Goal: Task Accomplishment & Management: Complete application form

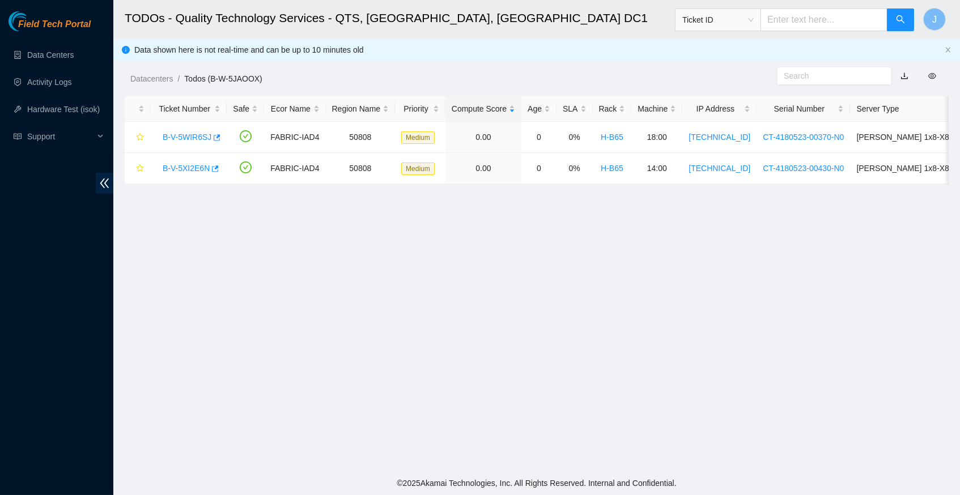
click at [588, 73] on ol "Datacenters / Todos (B-W-5JAOOX) /" at bounding box center [439, 79] width 618 height 12
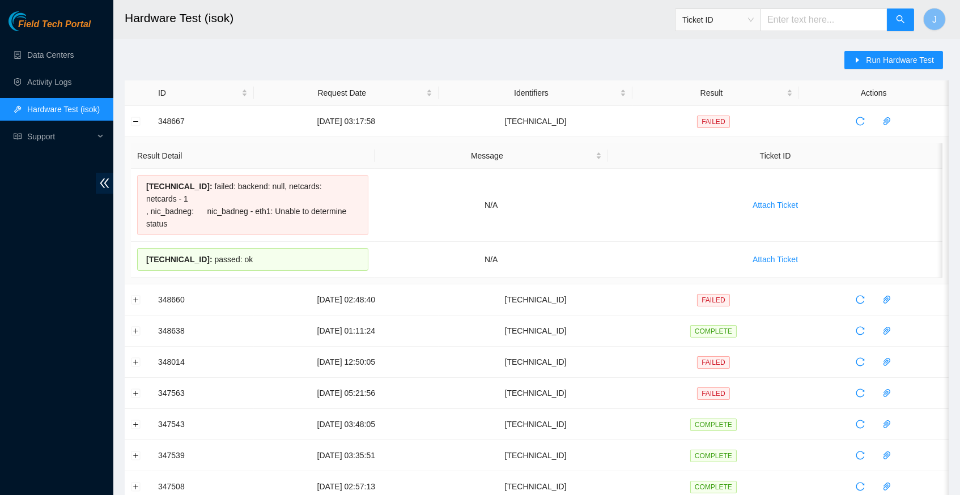
click at [599, 44] on main "Hardware Test (isok) Ticket ID J Run Hardware Test ID Request Date Identifiers …" at bounding box center [536, 462] width 847 height 924
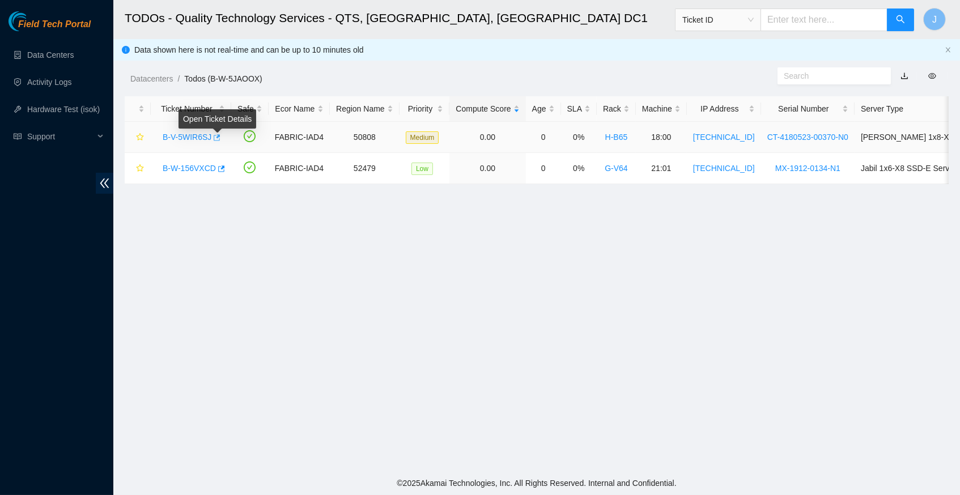
click at [221, 137] on body "Field Tech Portal Data Centers Activity Logs Hardware Test (isok) Support TODOs…" at bounding box center [480, 247] width 960 height 495
click at [220, 134] on icon "button" at bounding box center [217, 137] width 7 height 6
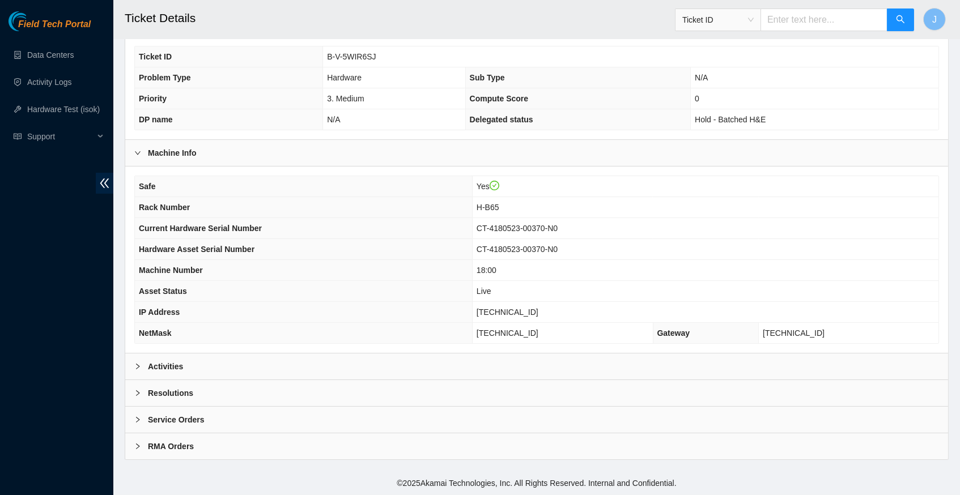
scroll to position [262, 0]
click at [137, 365] on icon "right" at bounding box center [137, 367] width 3 height 6
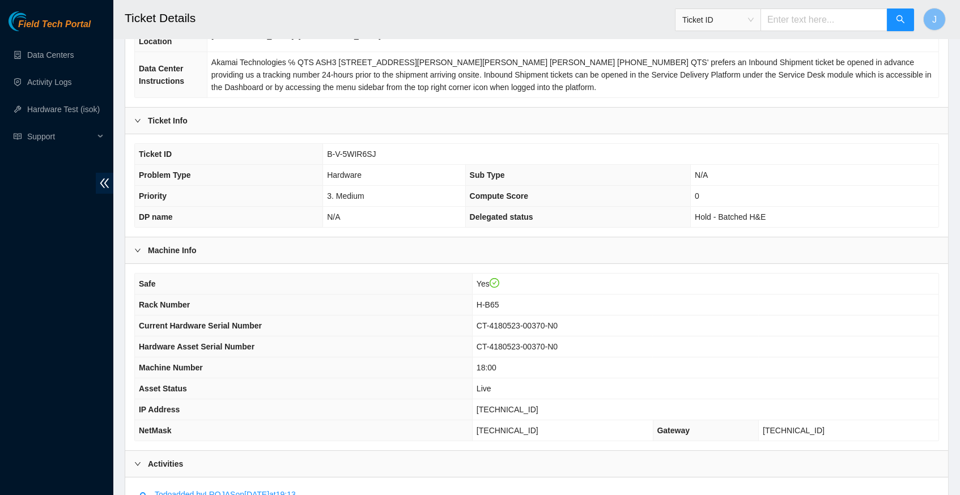
scroll to position [160, 0]
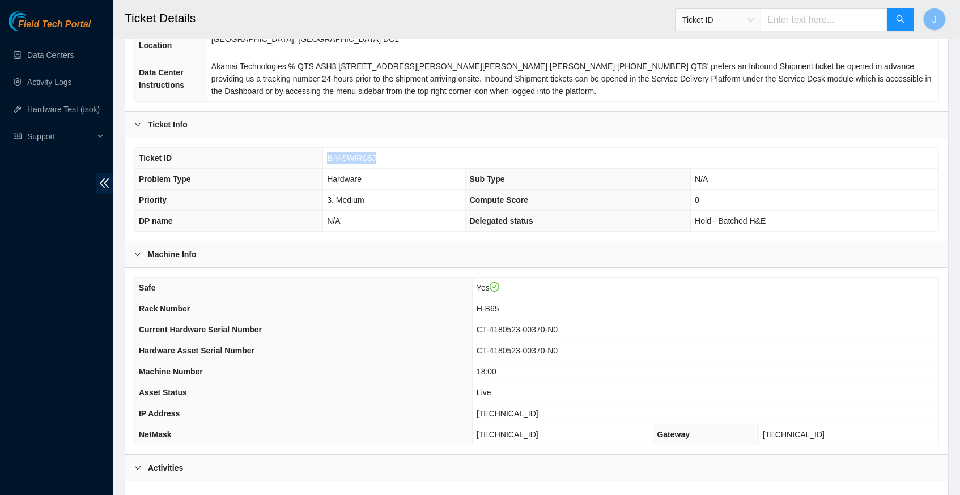
drag, startPoint x: 327, startPoint y: 165, endPoint x: 383, endPoint y: 163, distance: 56.1
click at [383, 163] on td "B-V-5WIR6SJ" at bounding box center [630, 158] width 615 height 21
copy span "B-V-5WIR6SJ"
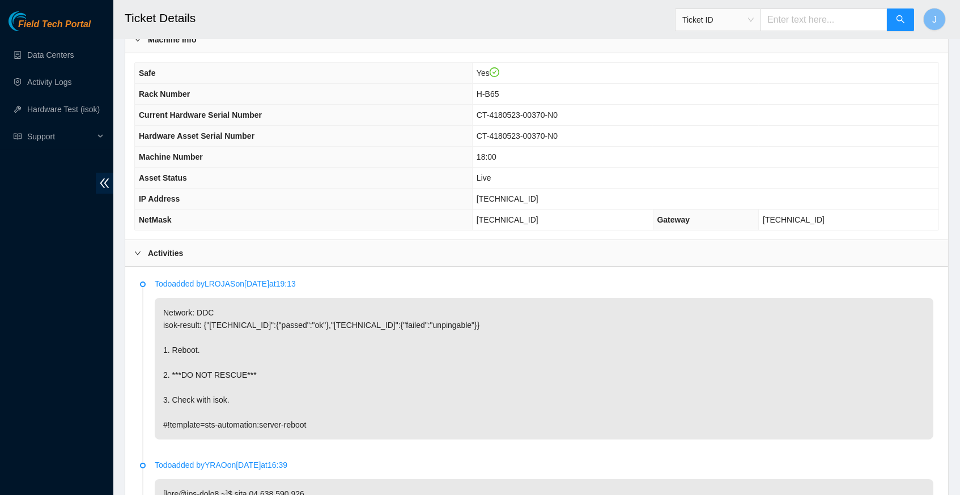
scroll to position [368, 0]
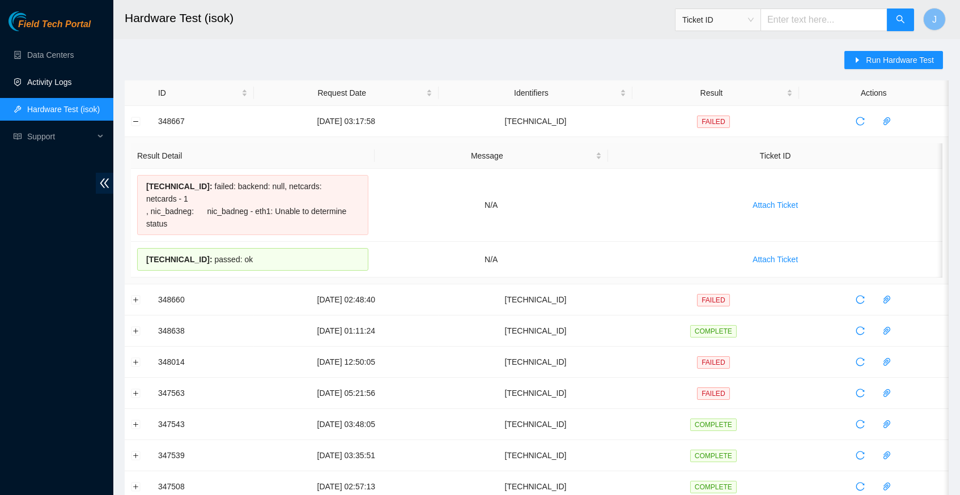
click at [72, 86] on link "Activity Logs" at bounding box center [49, 82] width 45 height 9
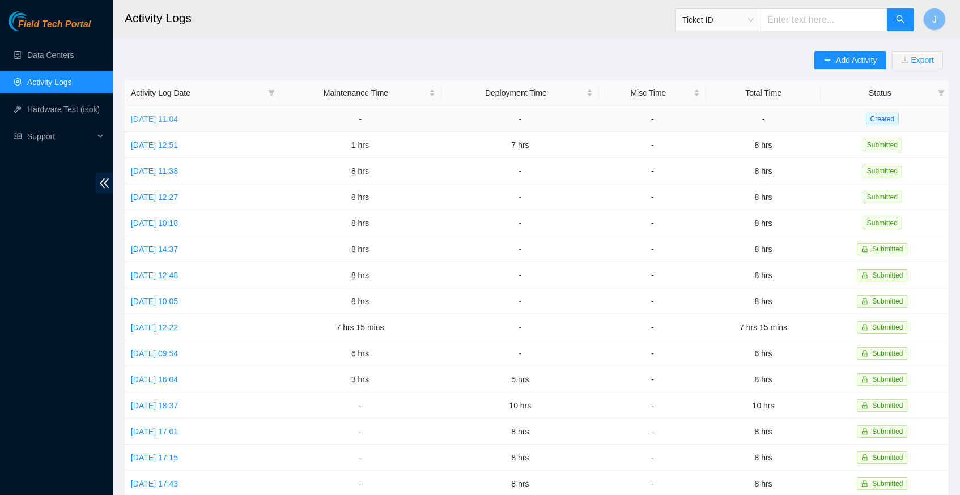
click at [178, 116] on link "Thu, 09 Oct 2025 11:04" at bounding box center [154, 118] width 47 height 9
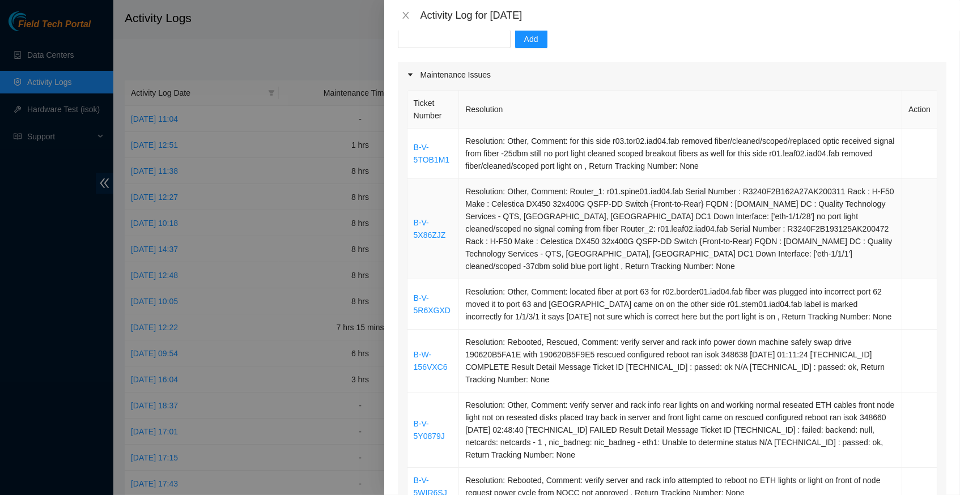
scroll to position [117, 0]
click at [403, 18] on icon "close" at bounding box center [405, 15] width 9 height 9
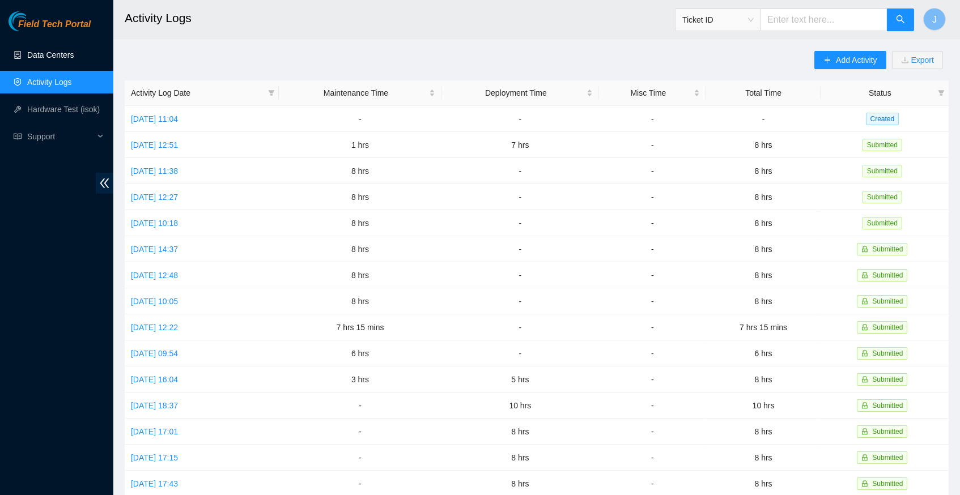
click at [62, 56] on link "Data Centers" at bounding box center [50, 54] width 46 height 9
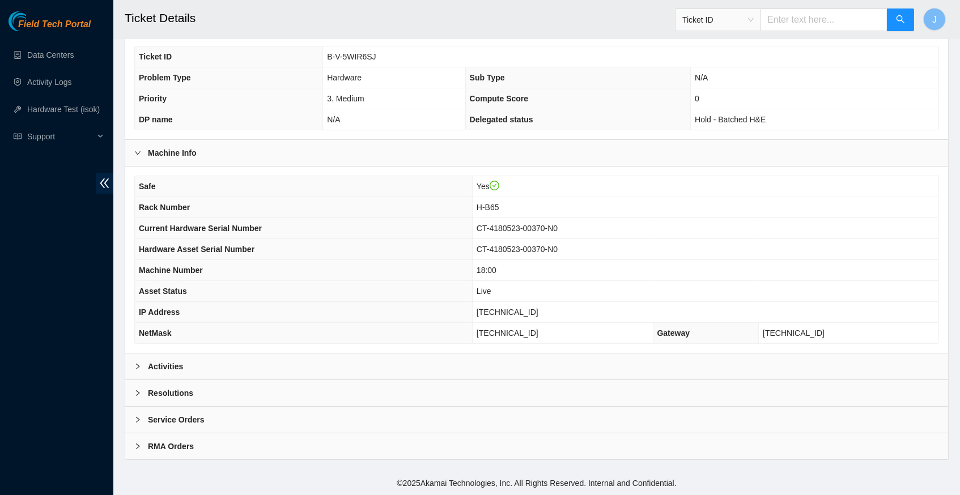
scroll to position [262, 0]
click at [142, 367] on div at bounding box center [141, 366] width 14 height 12
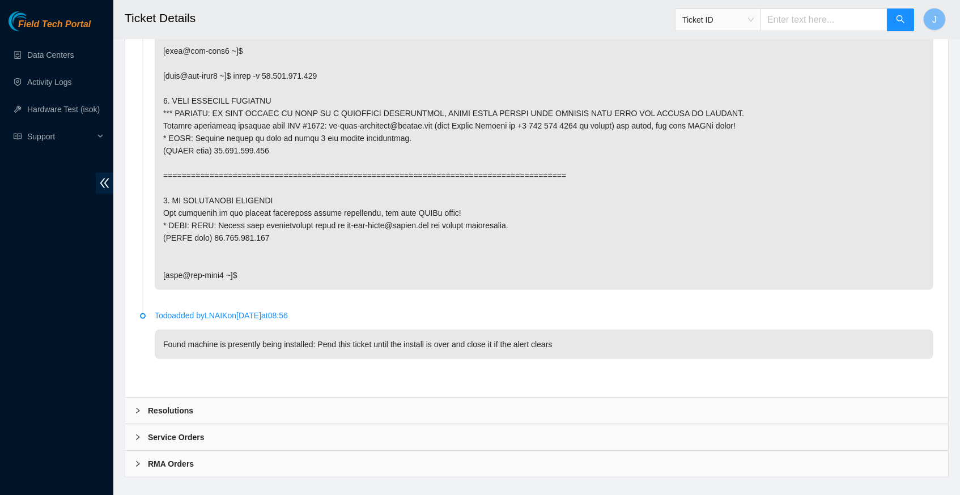
scroll to position [929, 0]
click at [137, 405] on div at bounding box center [141, 411] width 14 height 12
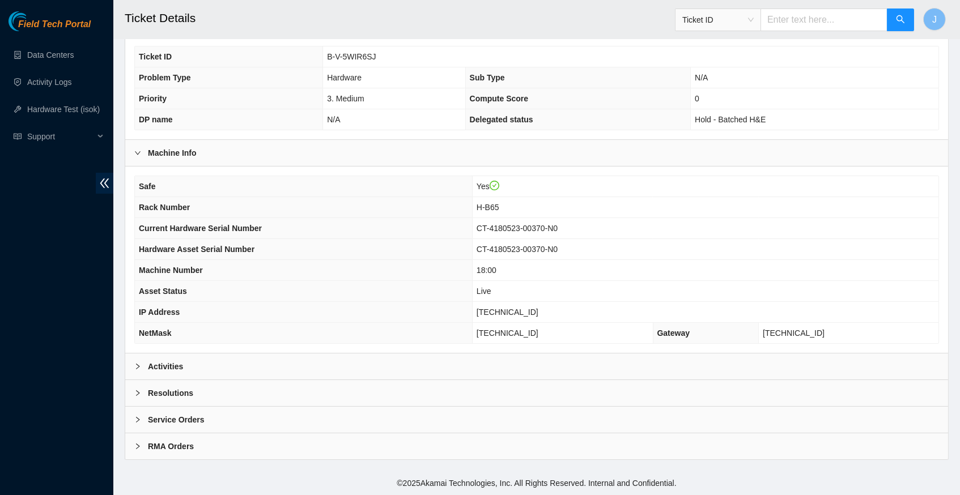
scroll to position [262, 0]
click at [137, 367] on icon "right" at bounding box center [137, 367] width 3 height 6
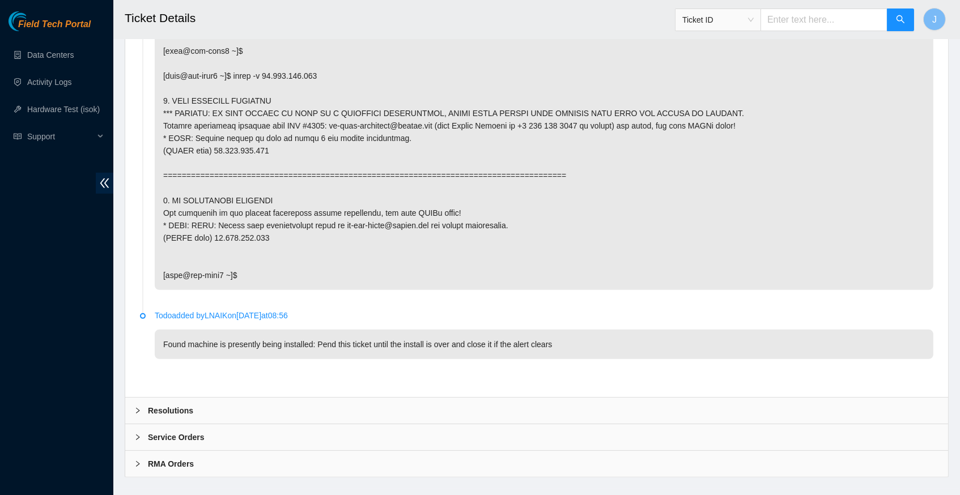
scroll to position [929, 0]
click at [138, 408] on icon "right" at bounding box center [137, 411] width 7 height 7
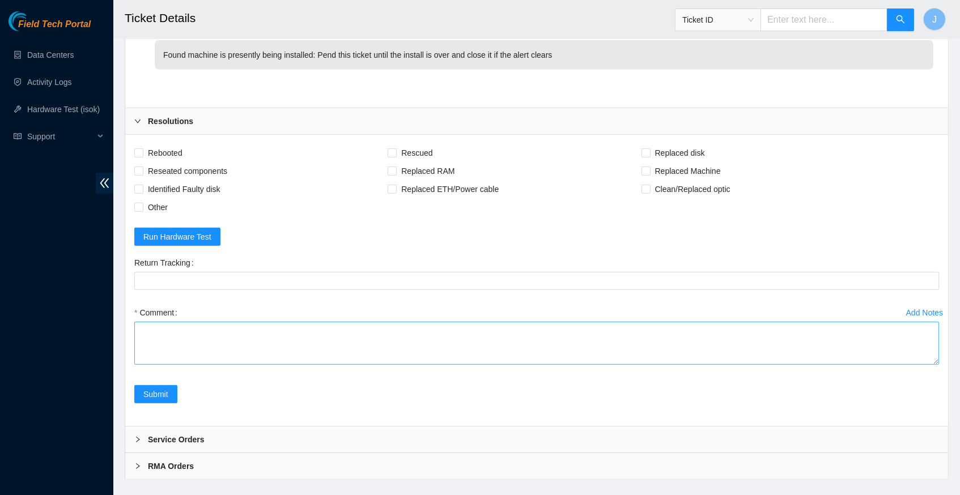
scroll to position [1219, 0]
click at [142, 149] on span at bounding box center [138, 153] width 9 height 9
click at [142, 149] on input "Rebooted" at bounding box center [138, 153] width 8 height 8
checkbox input "true"
click at [239, 322] on textarea "Comment" at bounding box center [536, 343] width 805 height 43
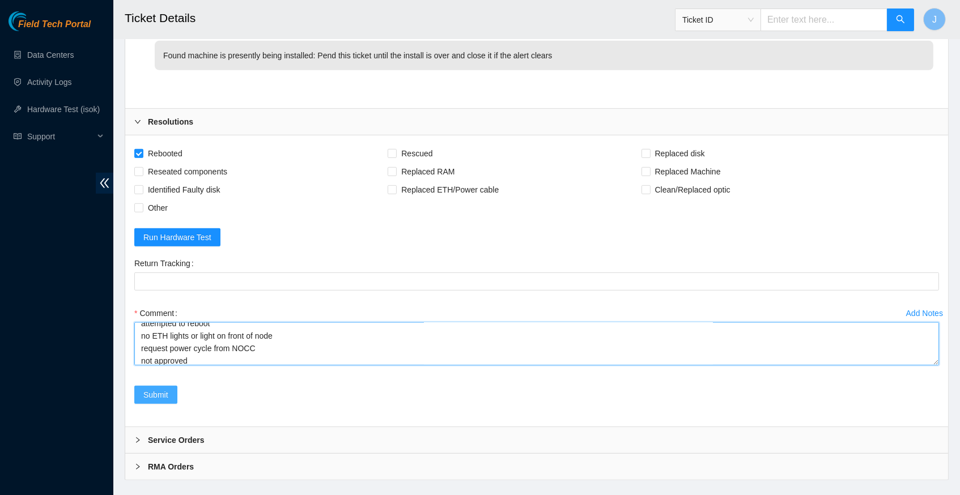
type textarea "verify server and rack info attempted to reboot no ETH lights or light on front…"
click at [163, 389] on span "Submit" at bounding box center [155, 395] width 25 height 12
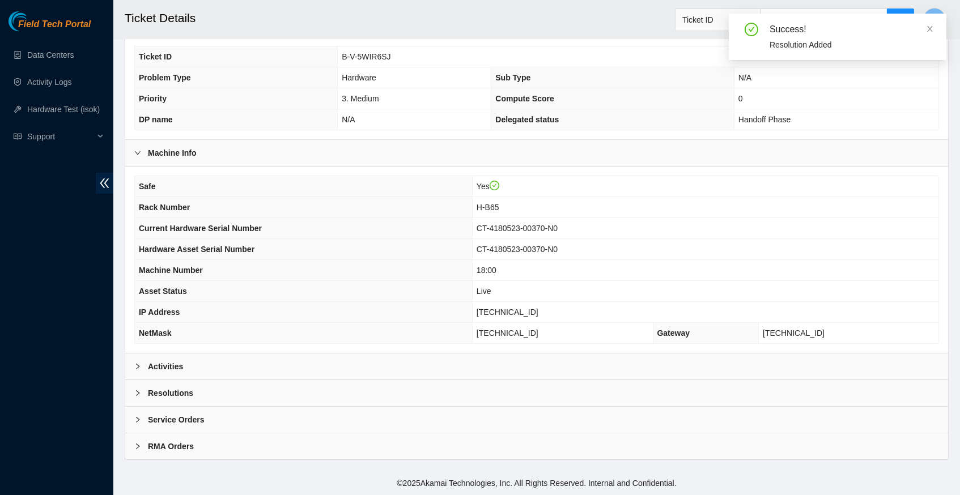
scroll to position [262, 0]
click at [138, 365] on icon "right" at bounding box center [137, 366] width 7 height 7
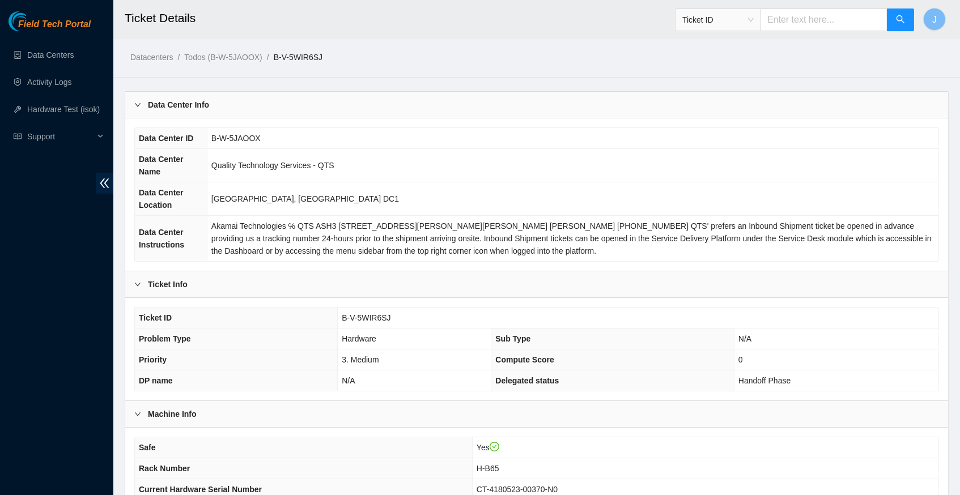
scroll to position [0, 0]
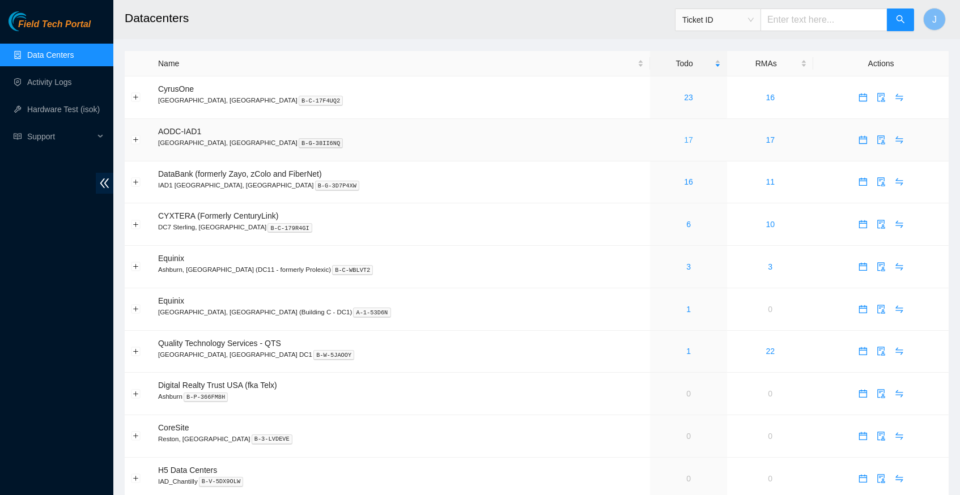
click at [684, 138] on link "17" at bounding box center [688, 139] width 9 height 9
click at [67, 78] on link "Activity Logs" at bounding box center [49, 82] width 45 height 9
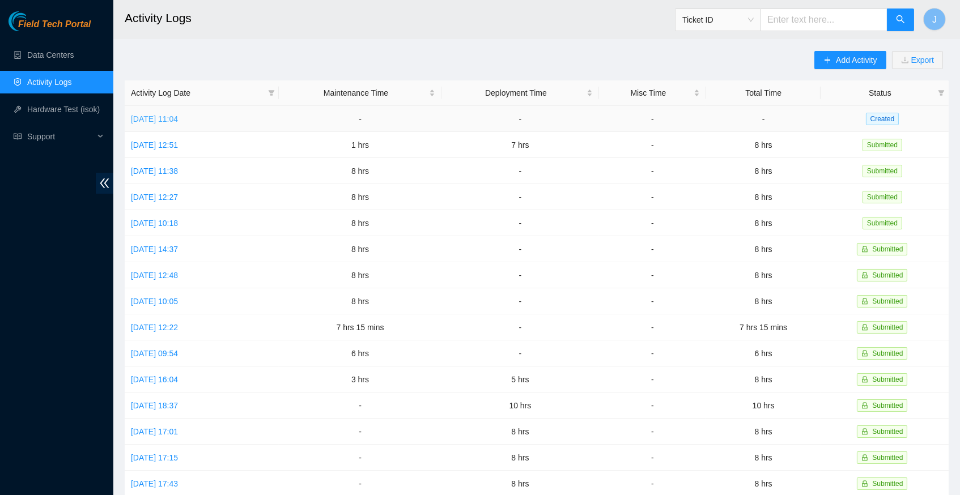
click at [178, 117] on link "Thu, 09 Oct 2025 11:04" at bounding box center [154, 118] width 47 height 9
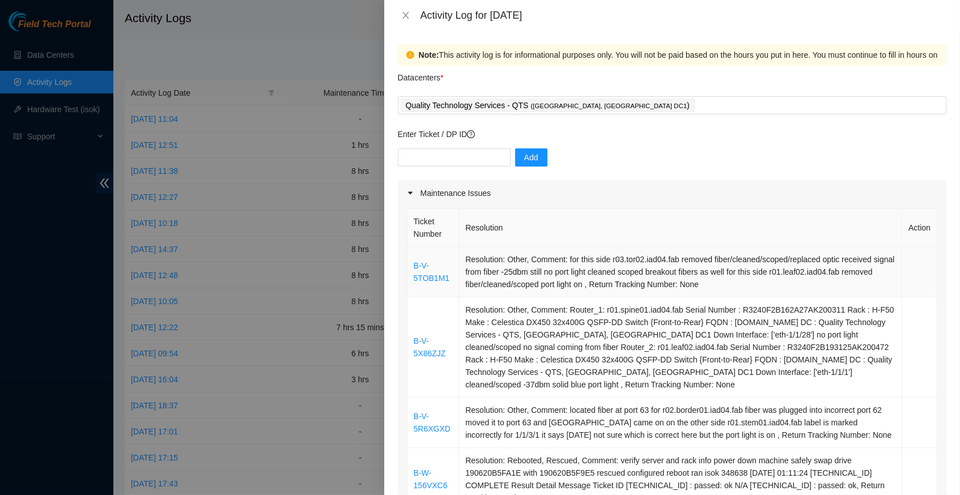
drag, startPoint x: 781, startPoint y: 397, endPoint x: 450, endPoint y: 254, distance: 360.4
click at [450, 254] on tbody "B-V-5TOB1M1 Resolution: Other, Comment: for this side r03.tor02.iad04.fab remov…" at bounding box center [672, 467] width 530 height 440
copy tbody "B-V-5TOB1M1 Resolution: Other, Comment: for this side r03.tor02.iad04.fab remov…"
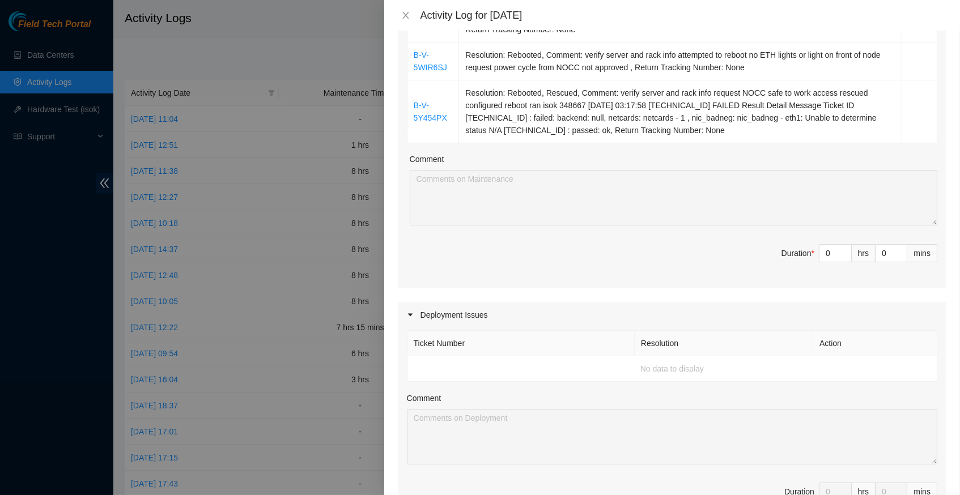
scroll to position [588, 0]
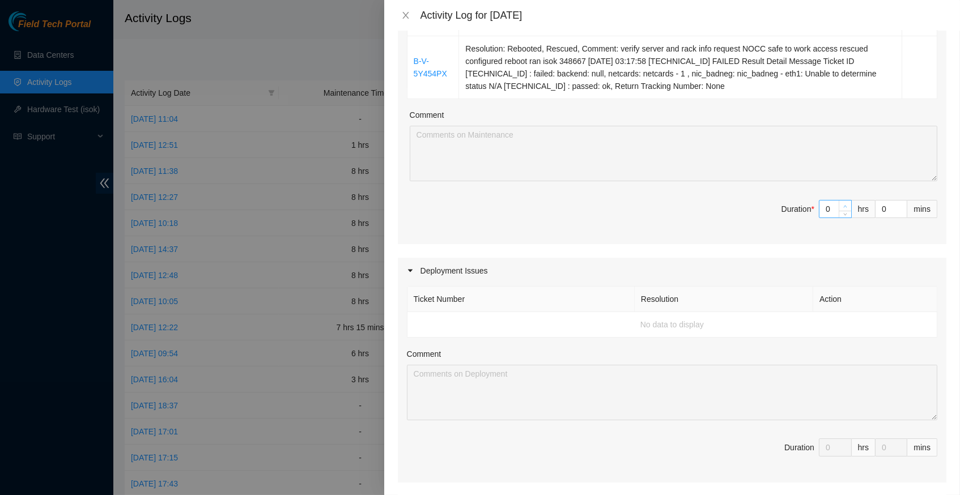
type input "1"
click at [848, 210] on span "Increase Value" at bounding box center [845, 206] width 12 height 10
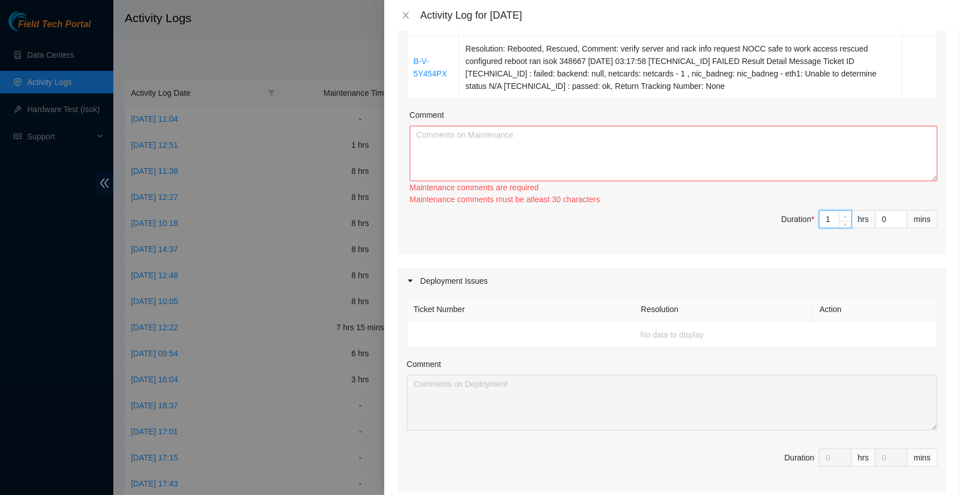
type input "2"
click at [845, 220] on icon "up" at bounding box center [845, 218] width 4 height 4
click at [845, 219] on icon "up" at bounding box center [845, 217] width 4 height 4
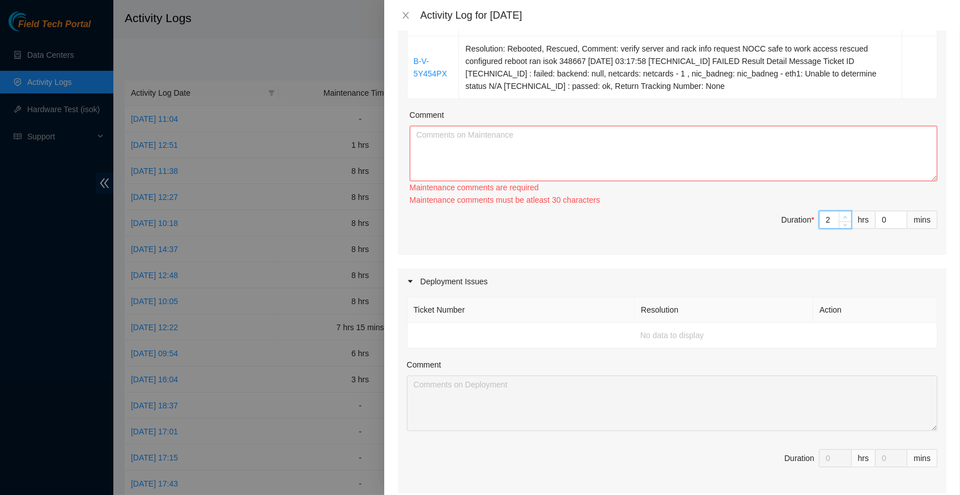
type input "3"
click at [845, 219] on icon "up" at bounding box center [845, 217] width 4 height 4
type input "5"
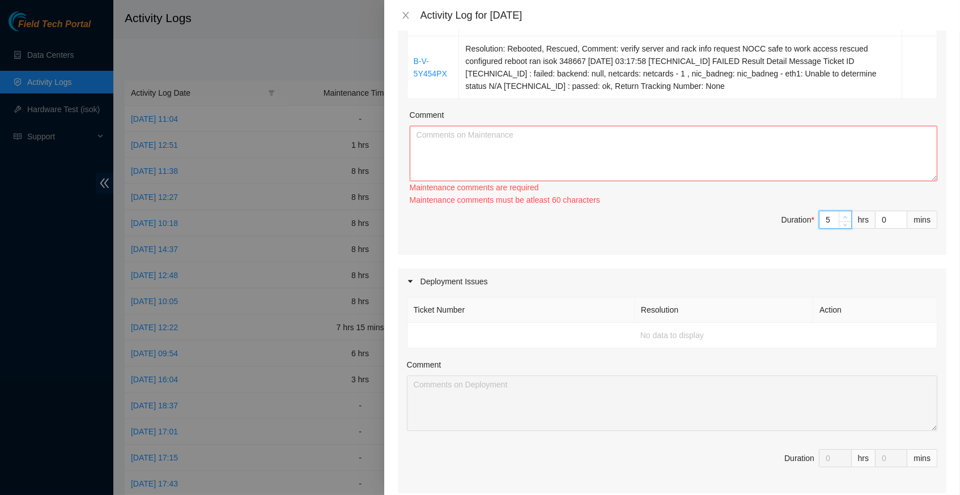
click at [845, 219] on icon "up" at bounding box center [845, 217] width 4 height 4
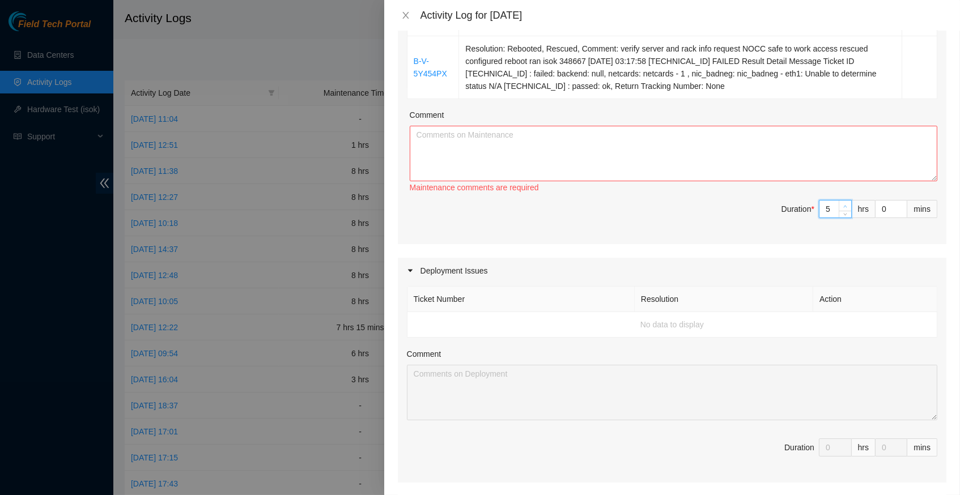
type input "6"
click at [845, 218] on div at bounding box center [845, 209] width 12 height 17
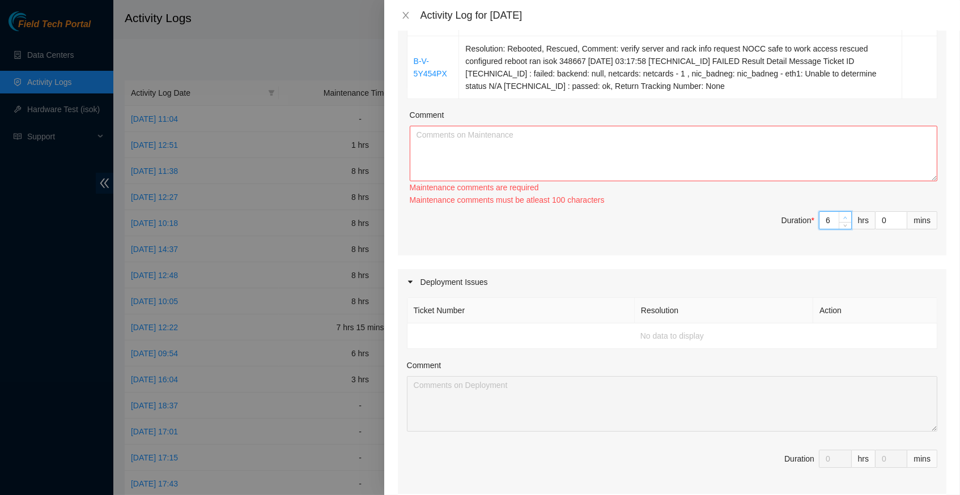
type input "7"
click at [843, 220] on span "up" at bounding box center [845, 217] width 7 height 7
type input "8"
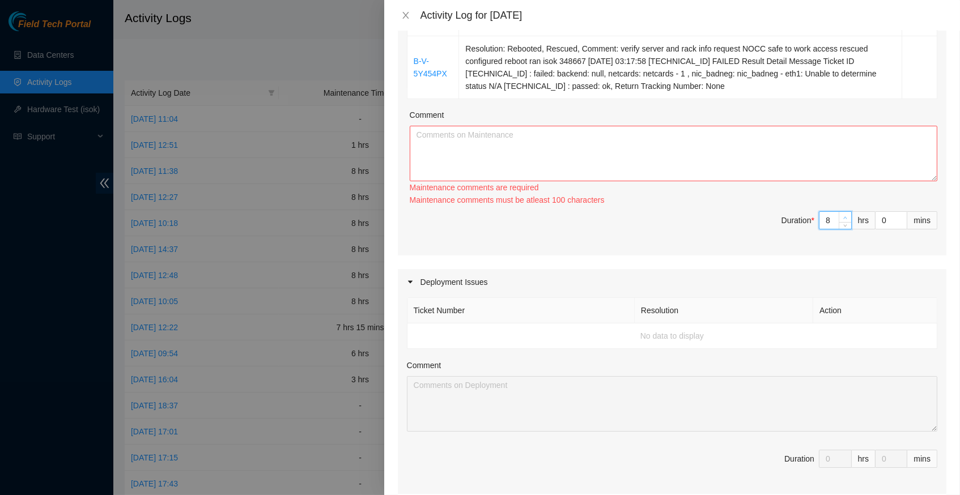
click at [843, 220] on span "up" at bounding box center [845, 217] width 7 height 7
click at [475, 146] on textarea "Comment" at bounding box center [674, 154] width 528 height 56
paste textarea "B-V-5TOB1M1 Resolution: Other, Comment: for this side r03.tor02.iad04.fab remov…"
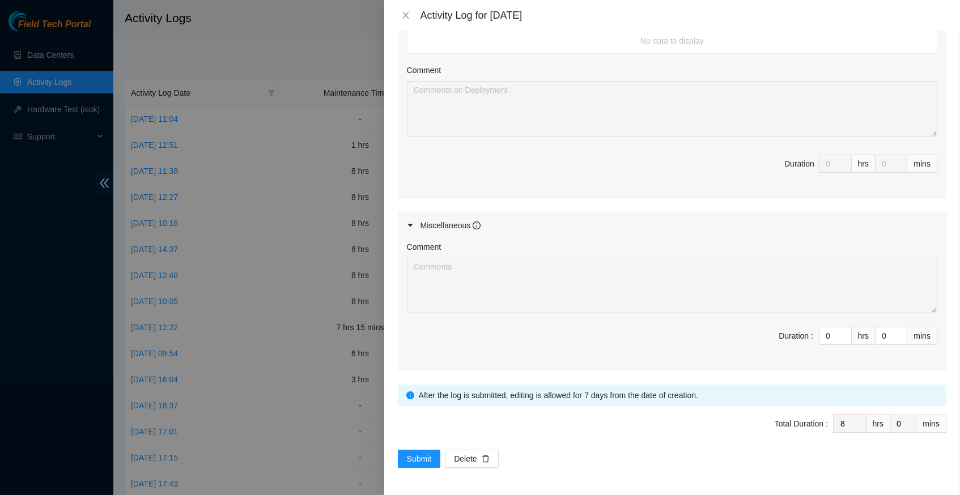
scroll to position [873, 0]
type textarea "B-V-5TOB1M1 Resolution: Other, Comment: for this side r03.tor02.iad04.fab remov…"
click at [423, 462] on span "Submit" at bounding box center [419, 459] width 25 height 12
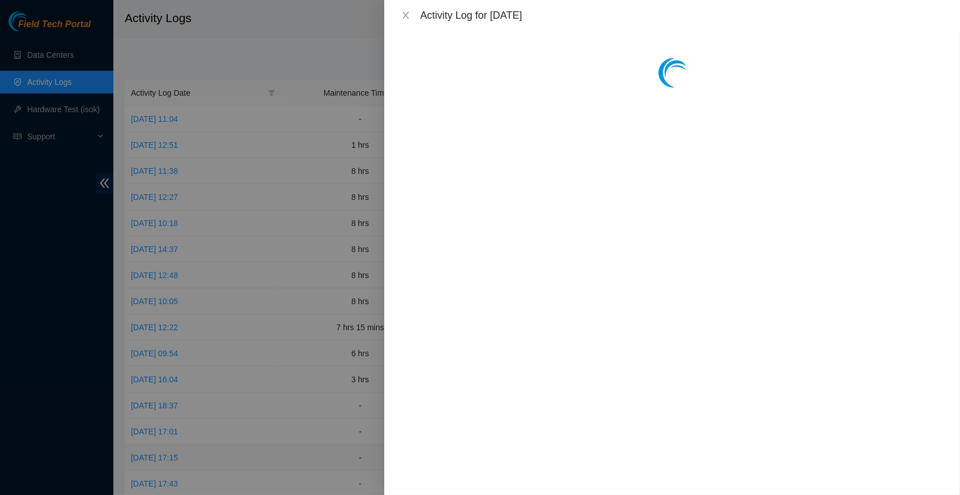
scroll to position [0, 0]
